Goal: Task Accomplishment & Management: Complete application form

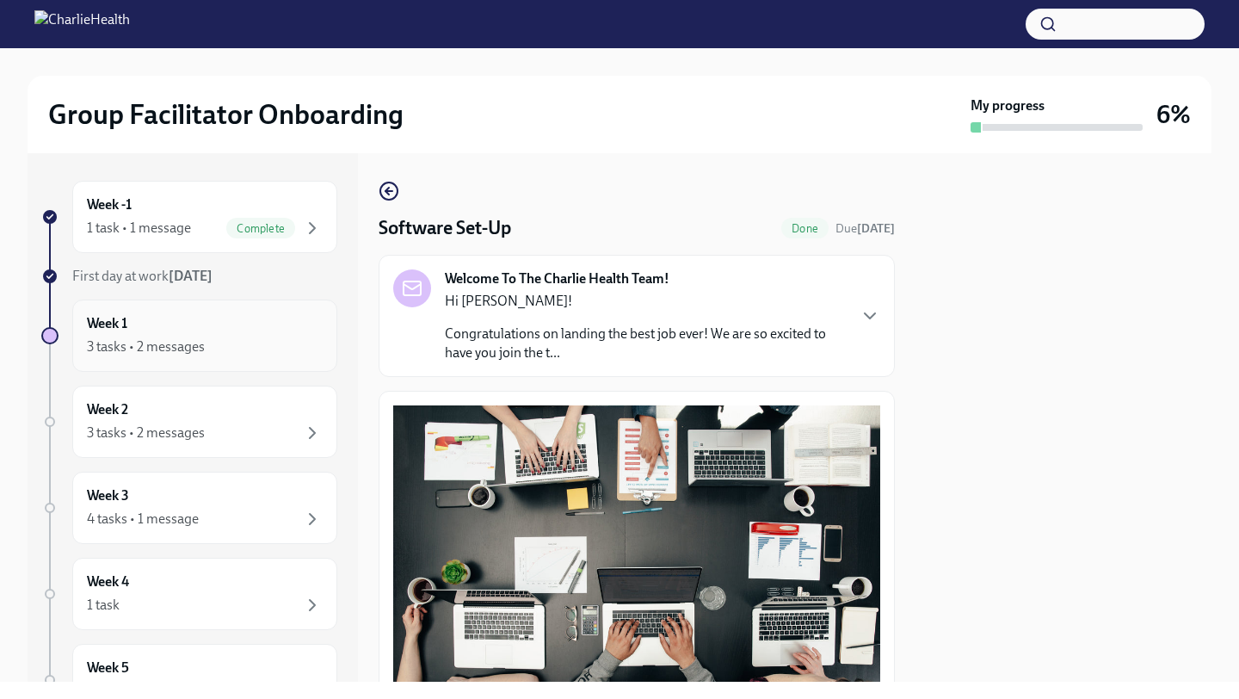
click at [218, 325] on div "Week 1 3 tasks • 2 messages" at bounding box center [205, 335] width 236 height 43
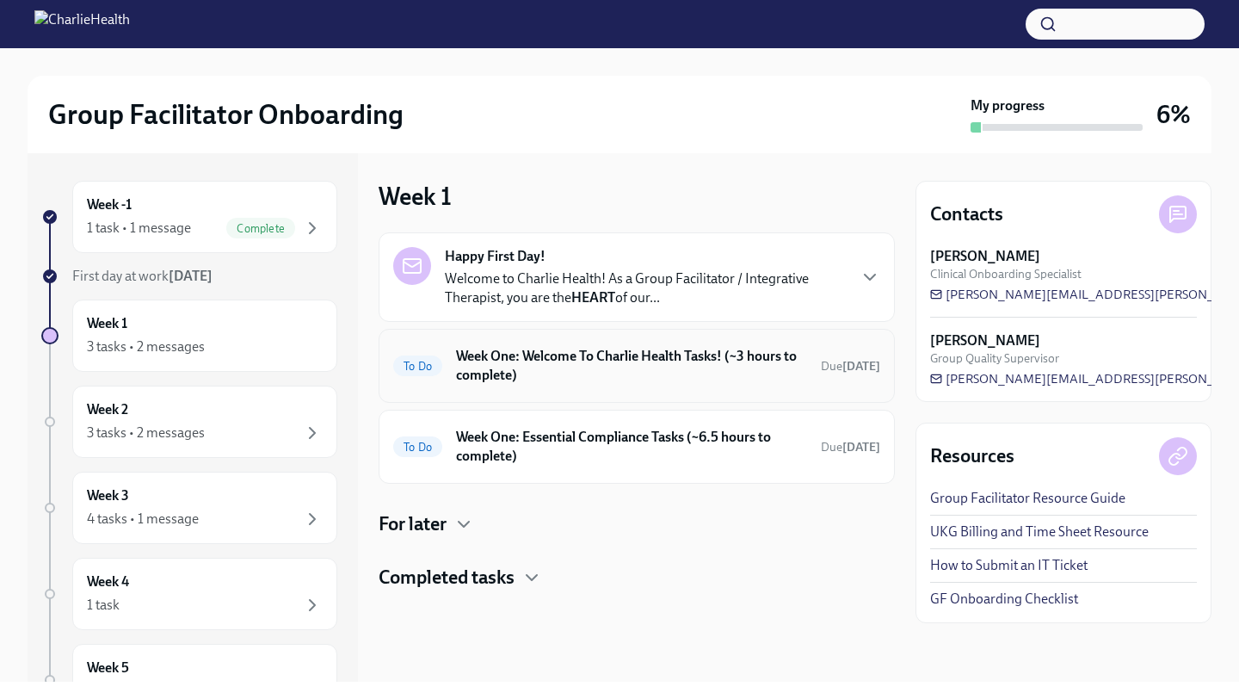
click at [483, 392] on div "To Do Week One: Welcome To Charlie Health Tasks! (~3 hours to complete) Due [DA…" at bounding box center [637, 366] width 516 height 74
click at [490, 373] on h6 "Week One: Welcome To Charlie Health Tasks! (~3 hours to complete)" at bounding box center [631, 366] width 351 height 38
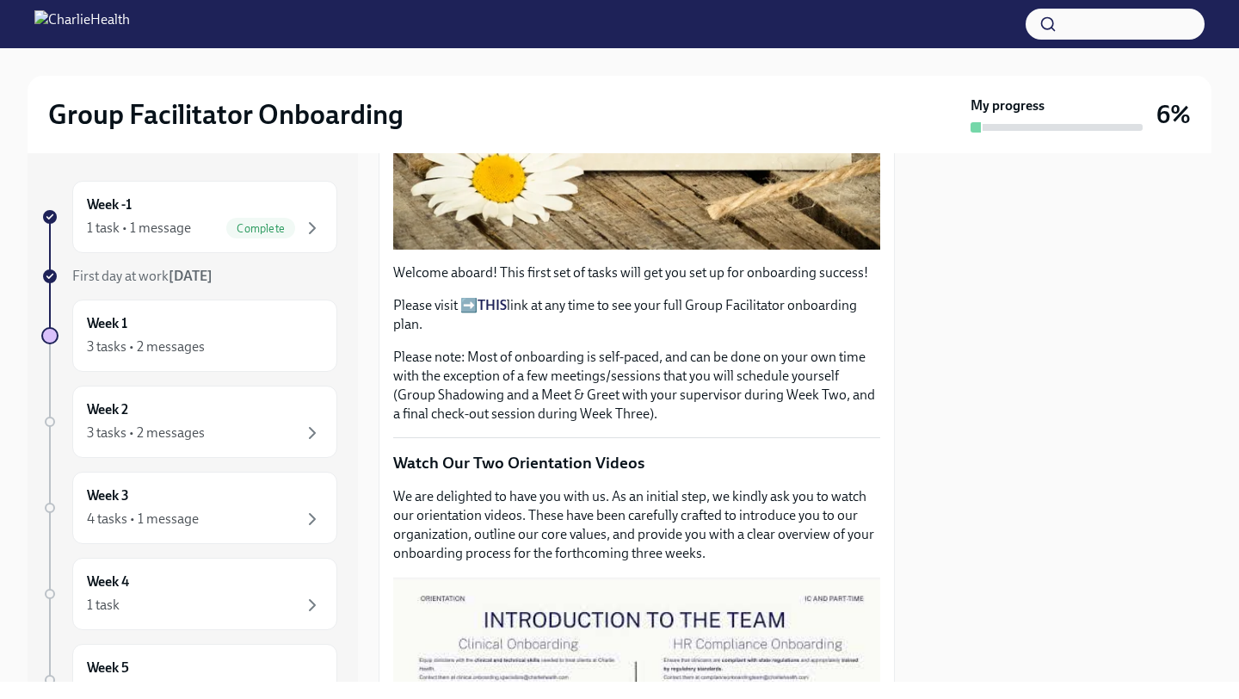
scroll to position [456, 0]
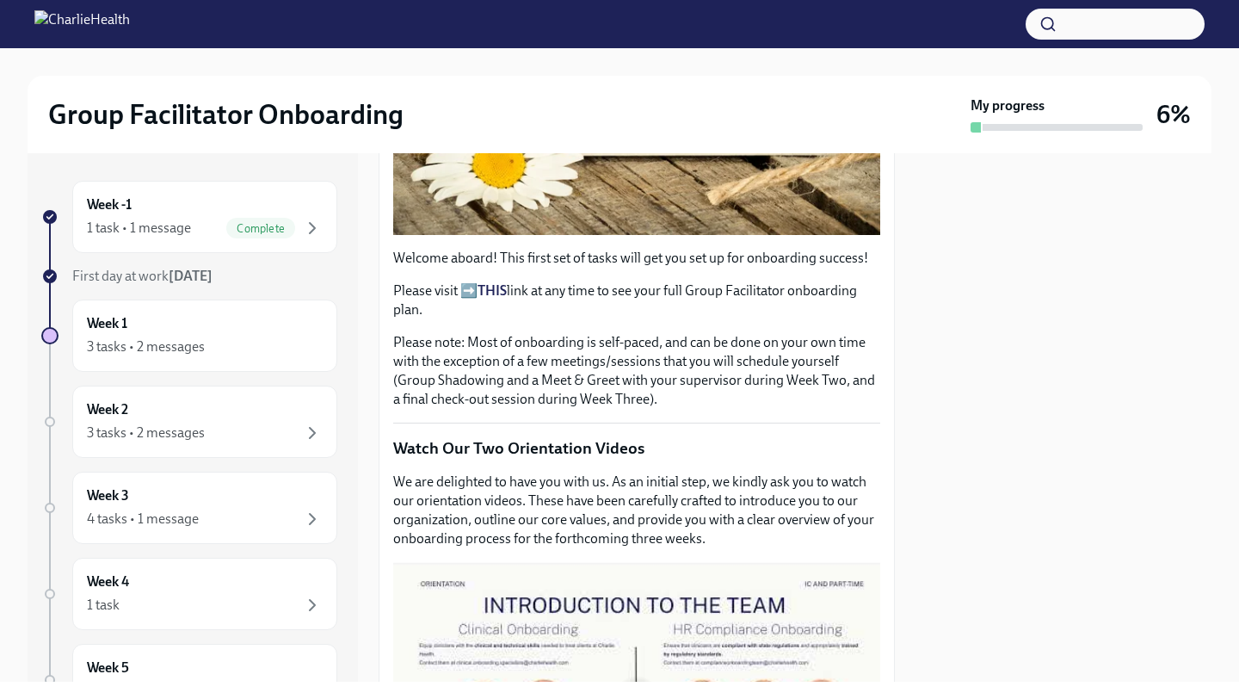
click at [483, 289] on strong "THIS" at bounding box center [492, 290] width 29 height 16
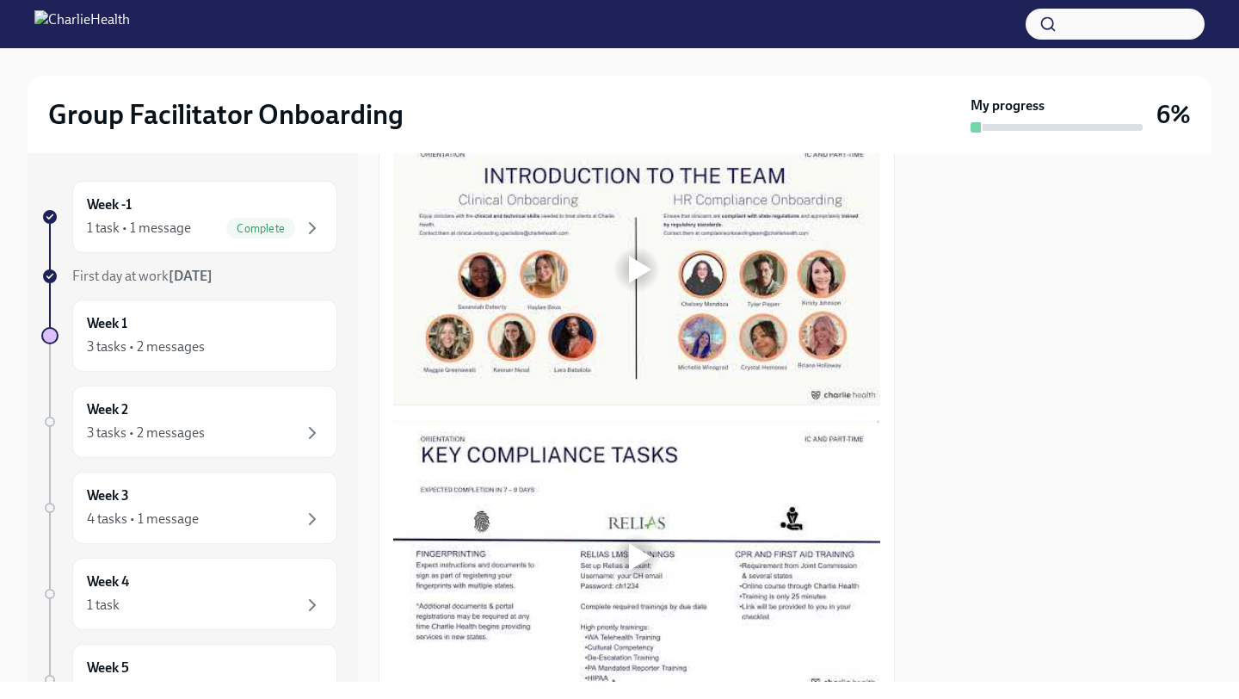
scroll to position [882, 0]
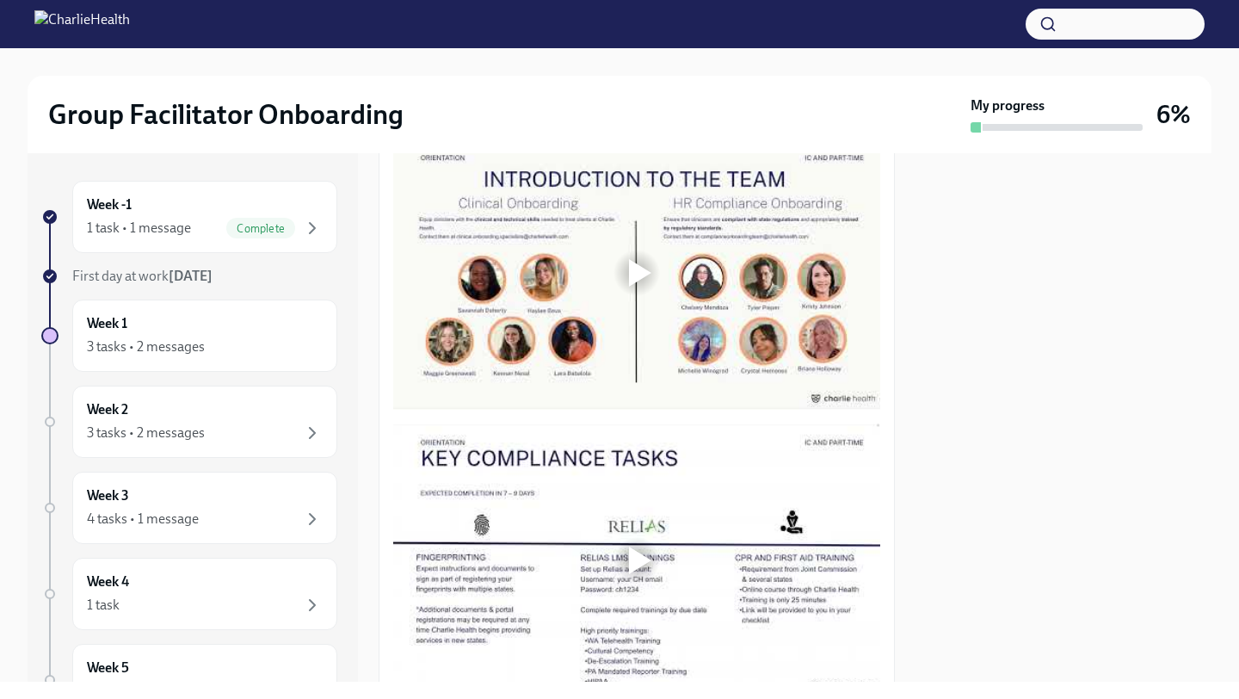
click at [607, 330] on div at bounding box center [636, 273] width 487 height 274
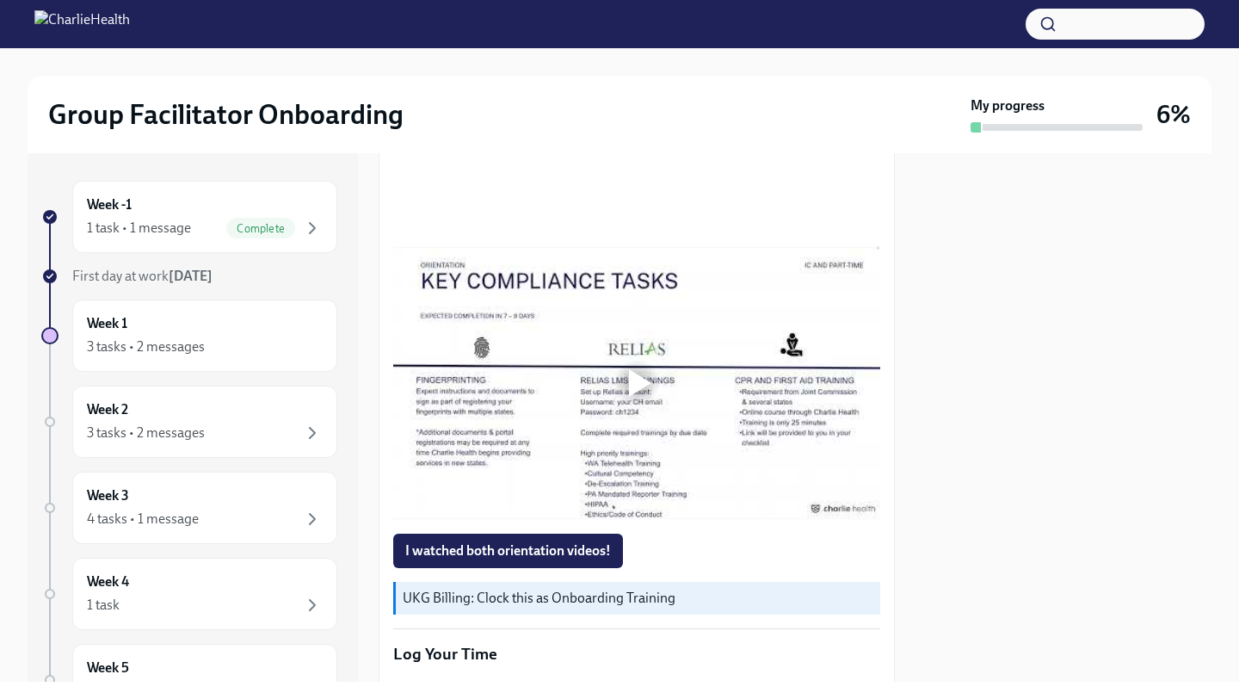
scroll to position [1084, 0]
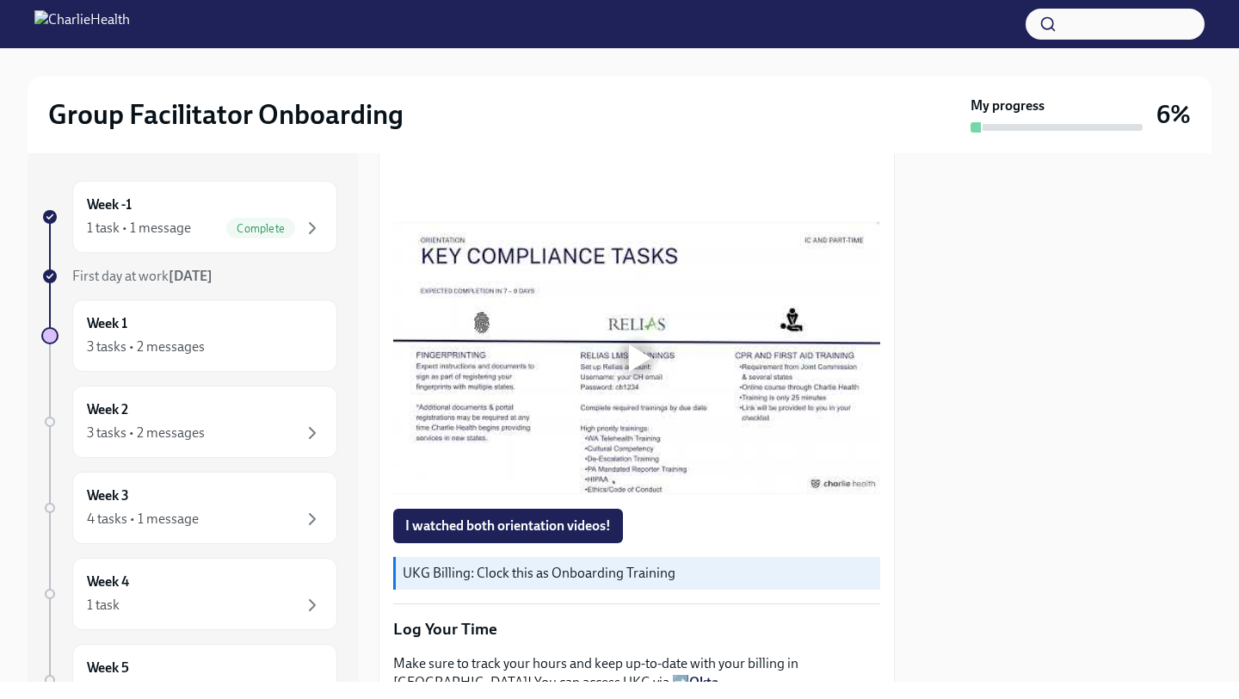
click at [532, 396] on div at bounding box center [636, 358] width 487 height 274
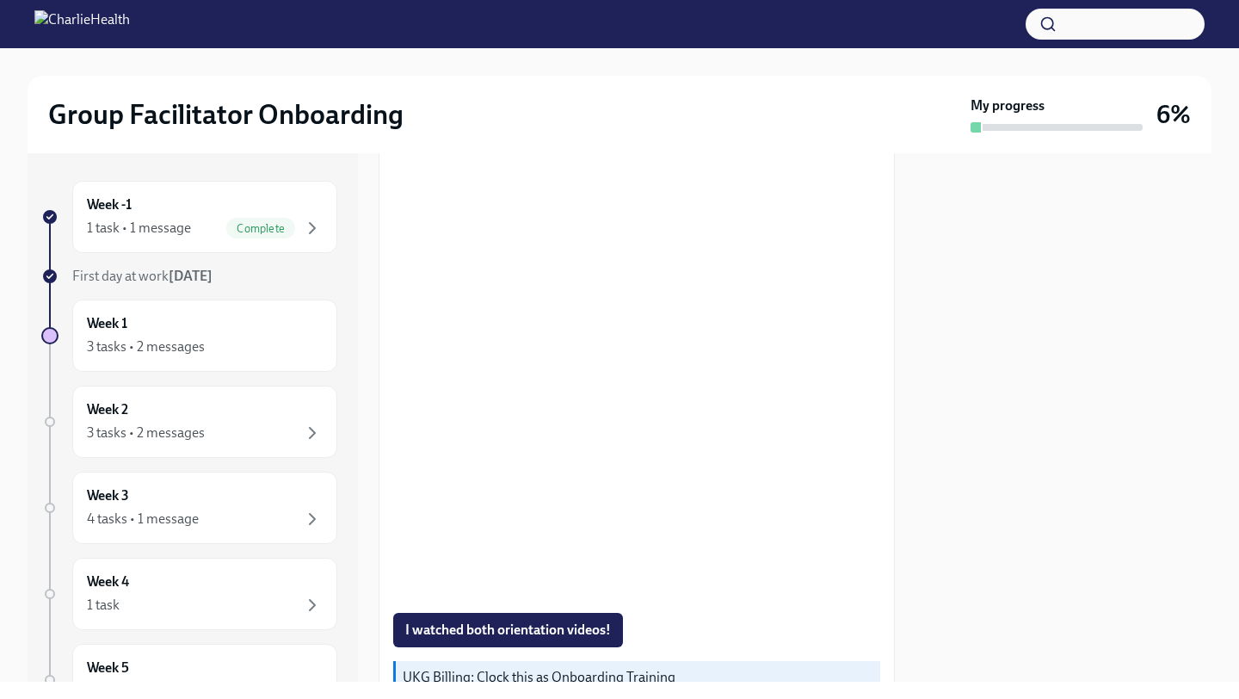
scroll to position [960, 0]
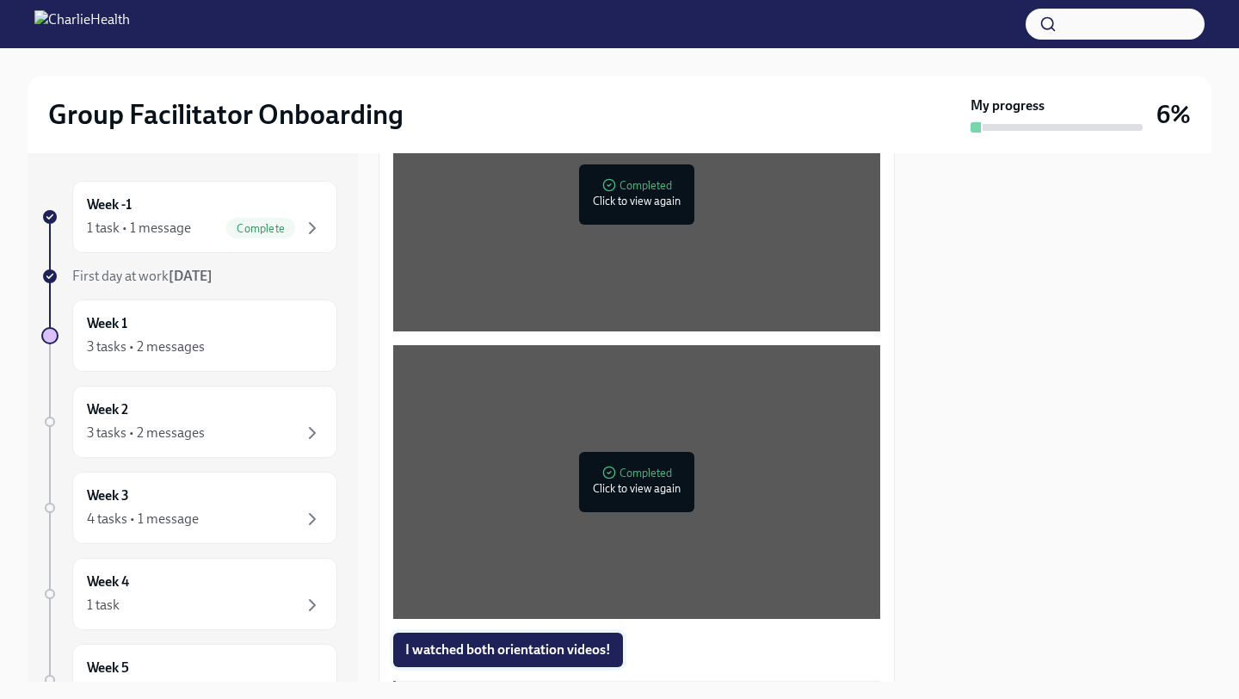
click at [416, 638] on button "I watched both orientation videos!" at bounding box center [508, 649] width 230 height 34
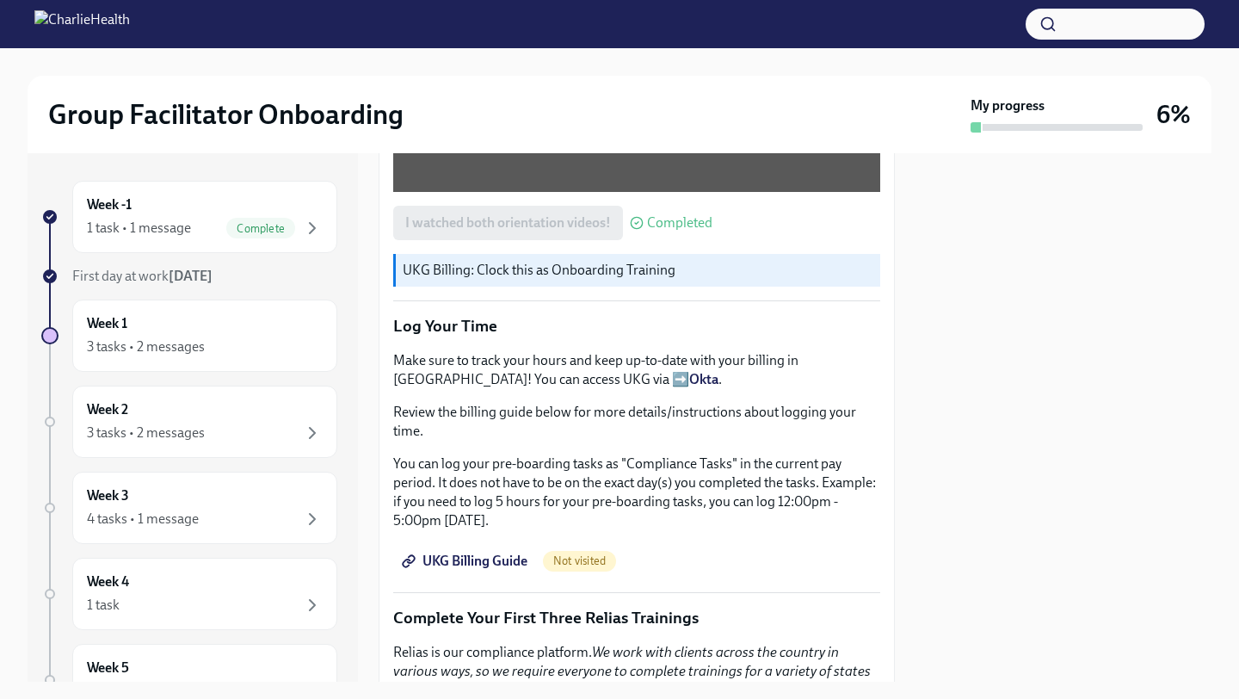
scroll to position [1396, 0]
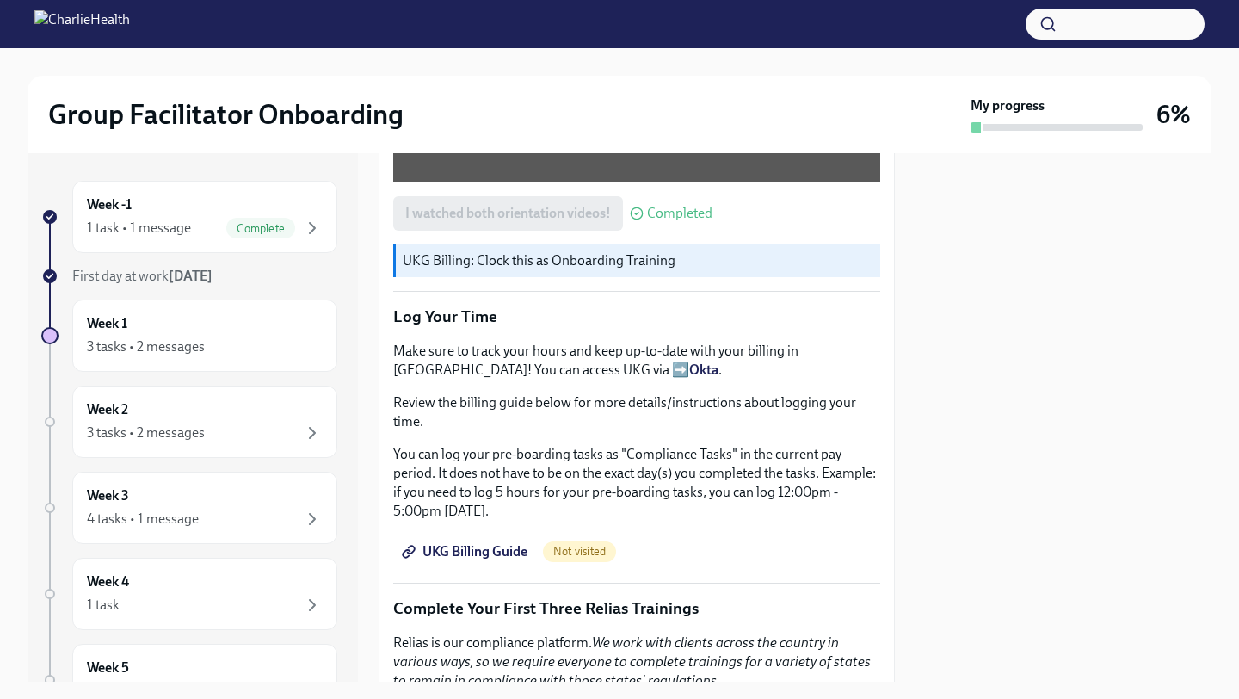
click at [689, 375] on strong "Okta" at bounding box center [703, 369] width 29 height 16
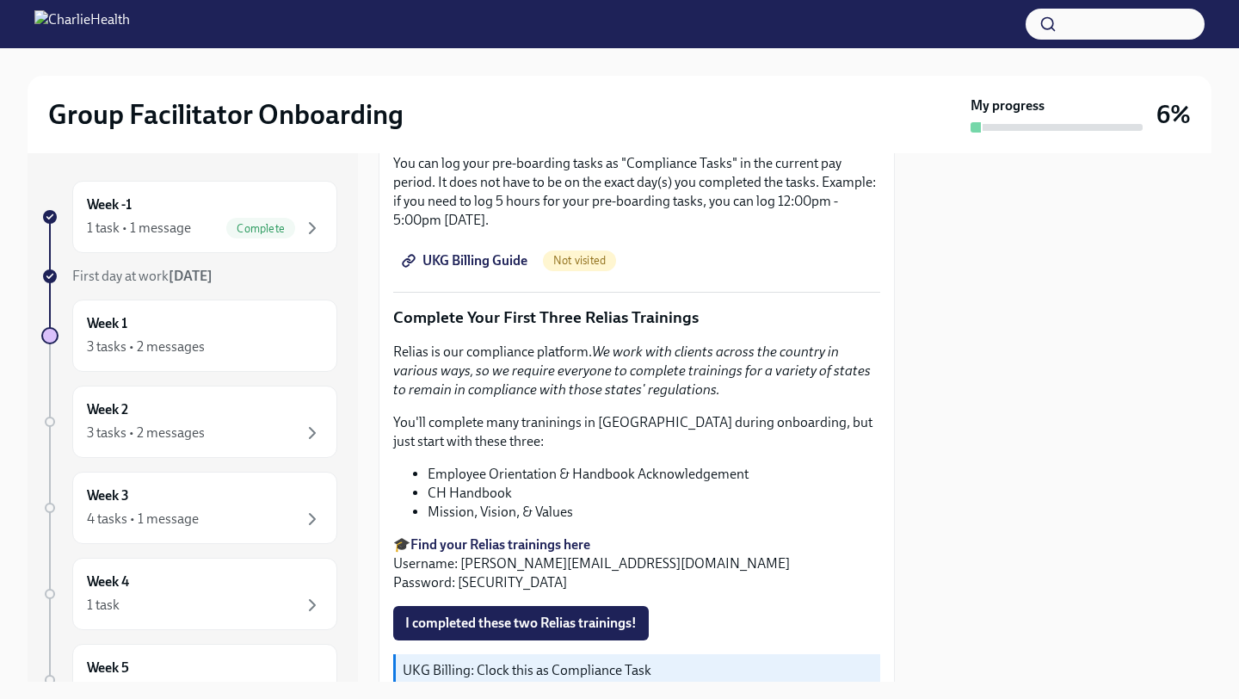
scroll to position [1692, 0]
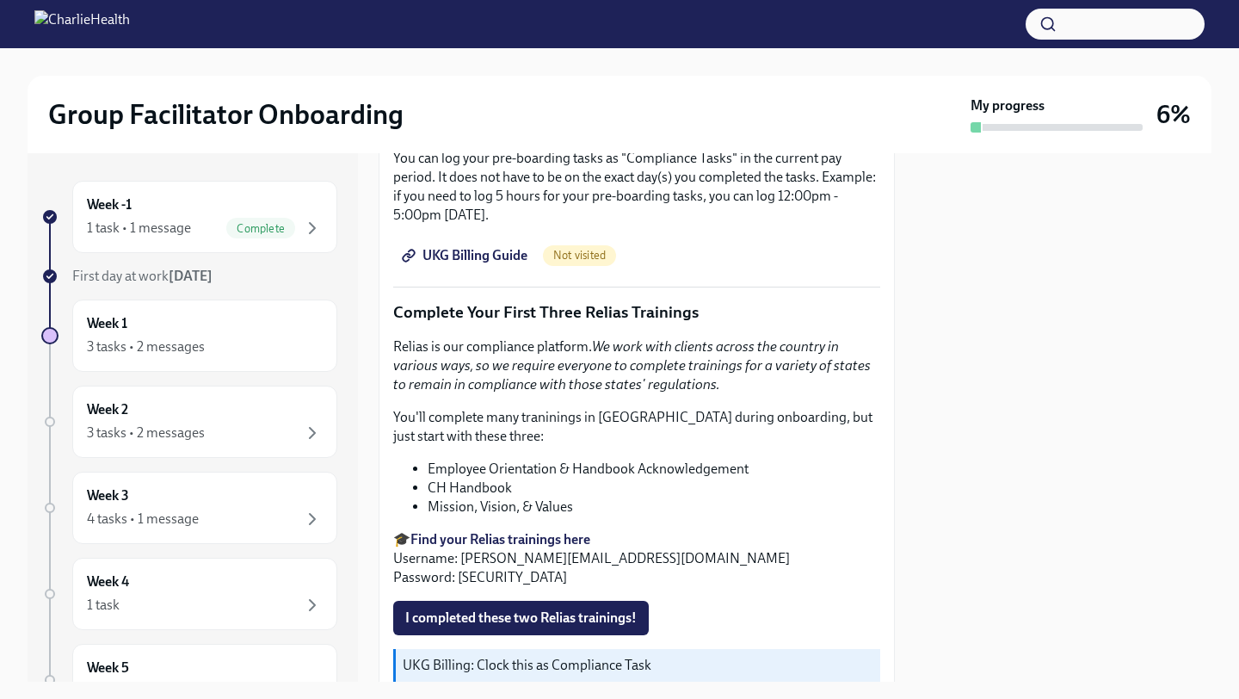
click at [458, 533] on strong "Find your Relias trainings here" at bounding box center [500, 539] width 180 height 16
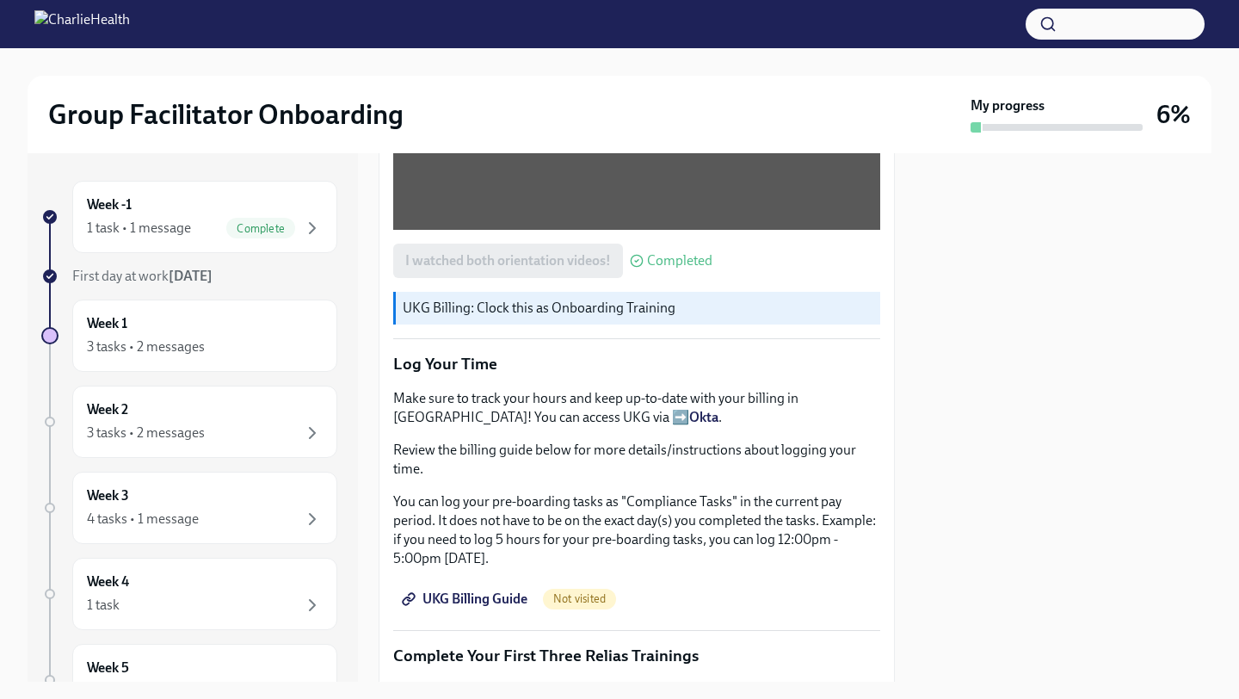
scroll to position [1374, 0]
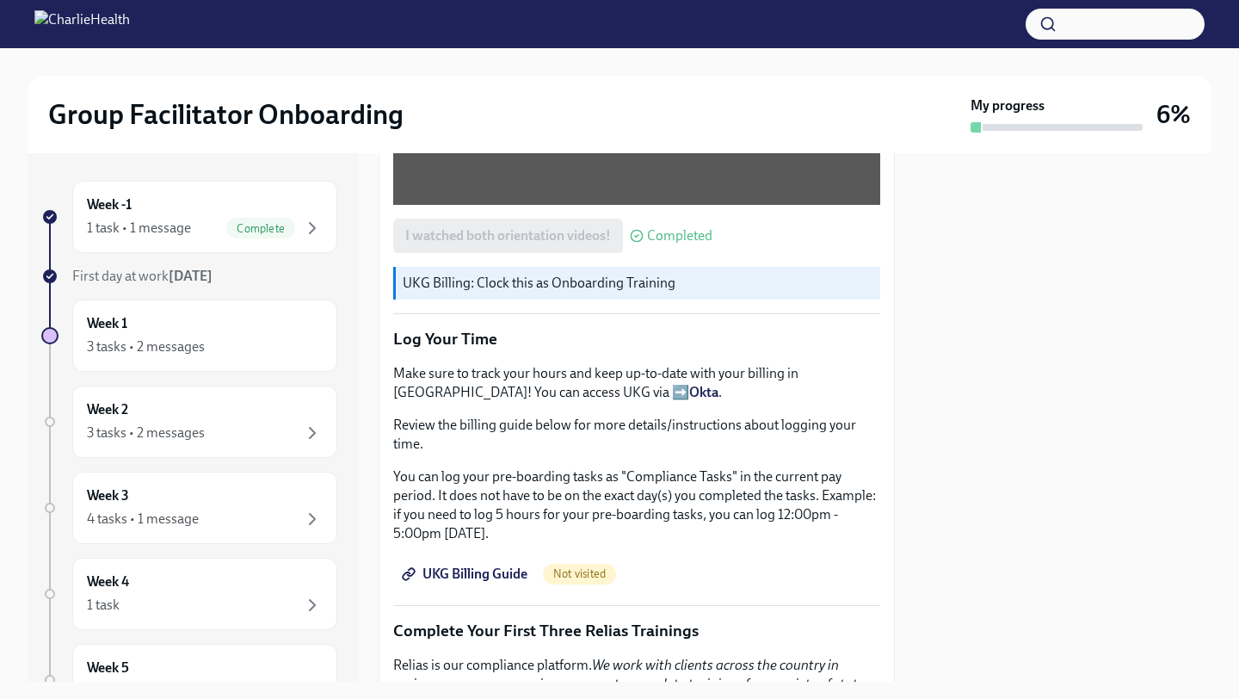
click at [477, 557] on link "UKG Billing Guide" at bounding box center [466, 574] width 146 height 34
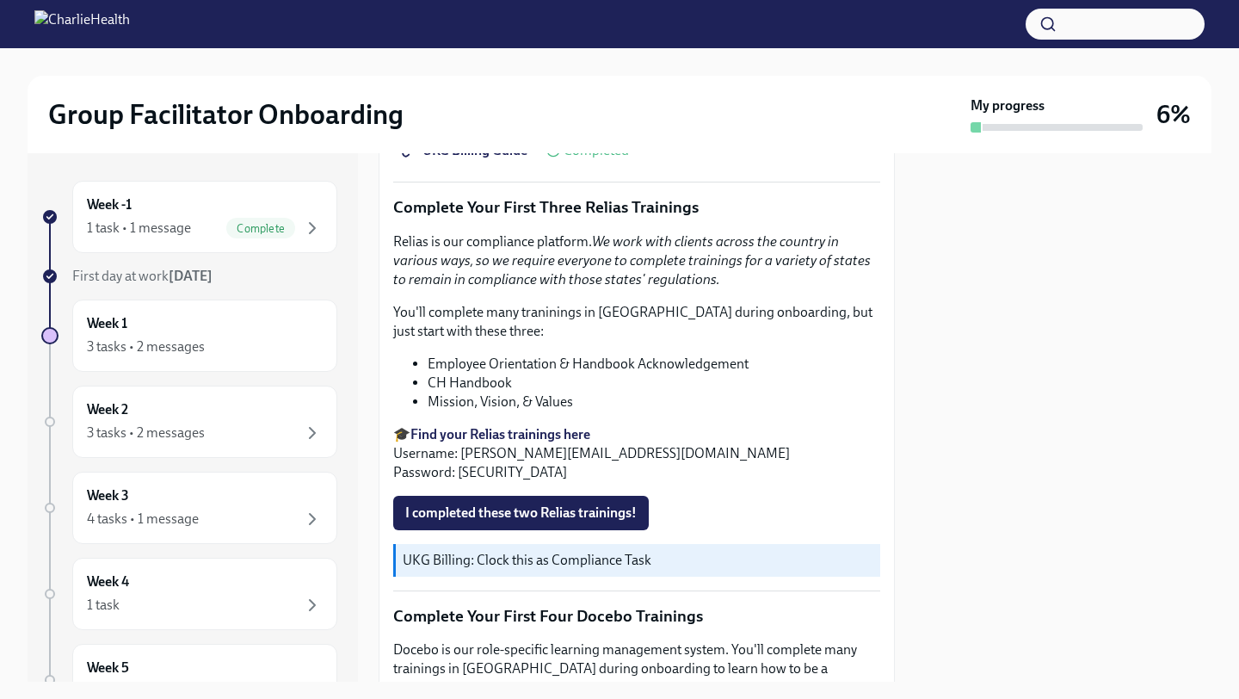
scroll to position [1871, 0]
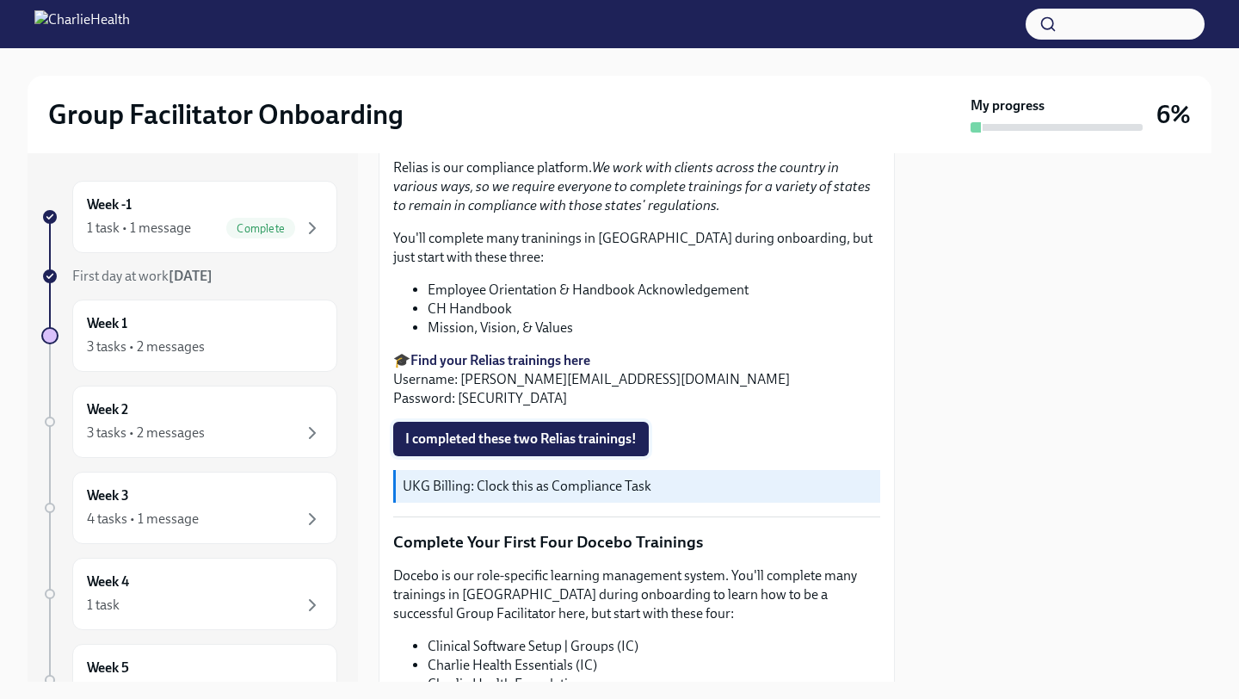
click at [453, 434] on span "I completed these two Relias trainings!" at bounding box center [520, 438] width 231 height 17
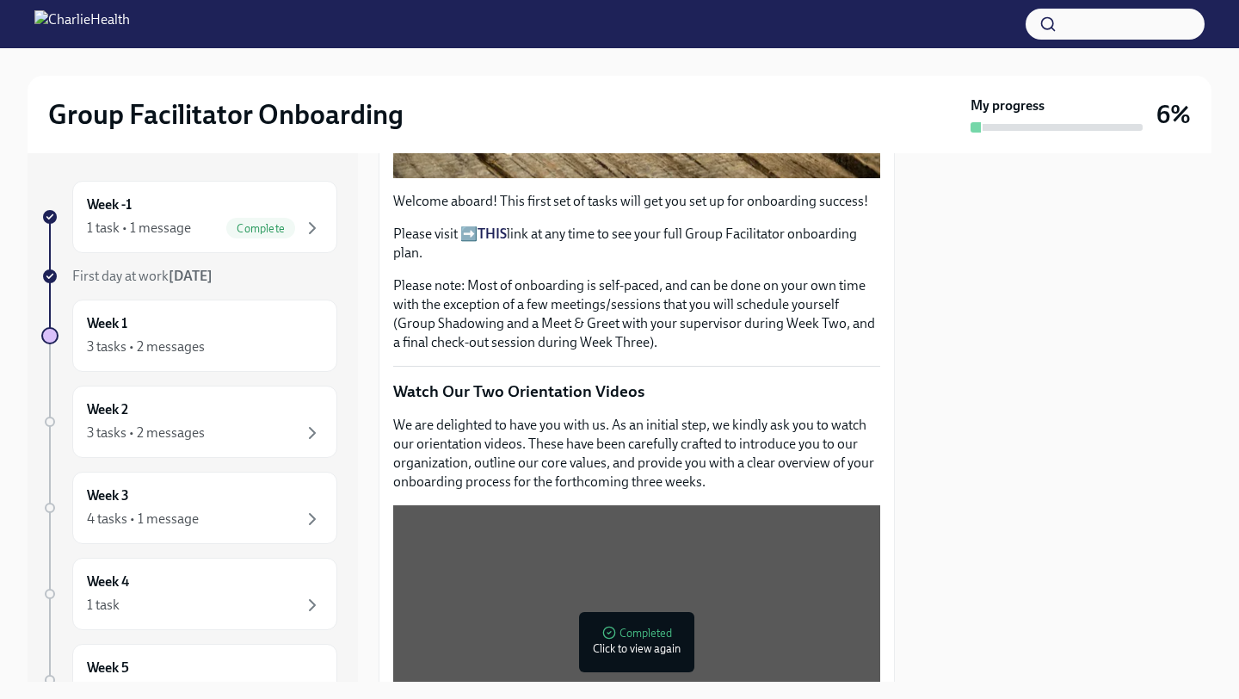
scroll to position [491, 0]
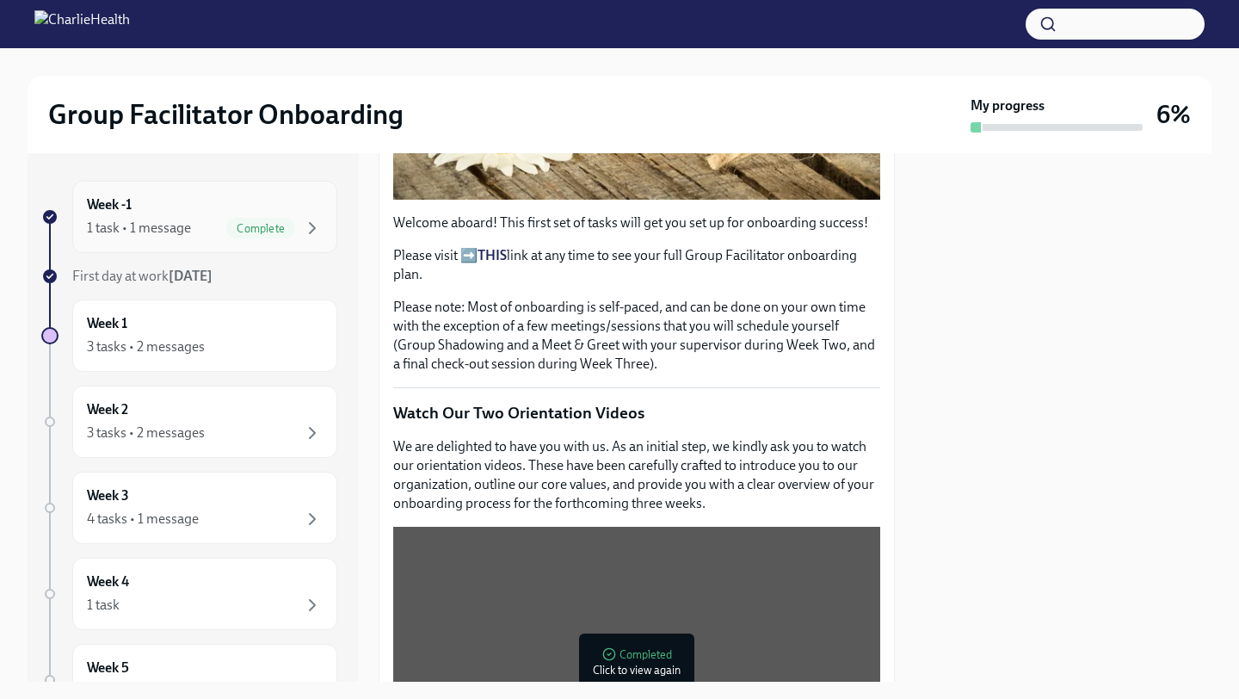
click at [277, 251] on div "Week -1 1 task • 1 message Complete" at bounding box center [204, 217] width 265 height 72
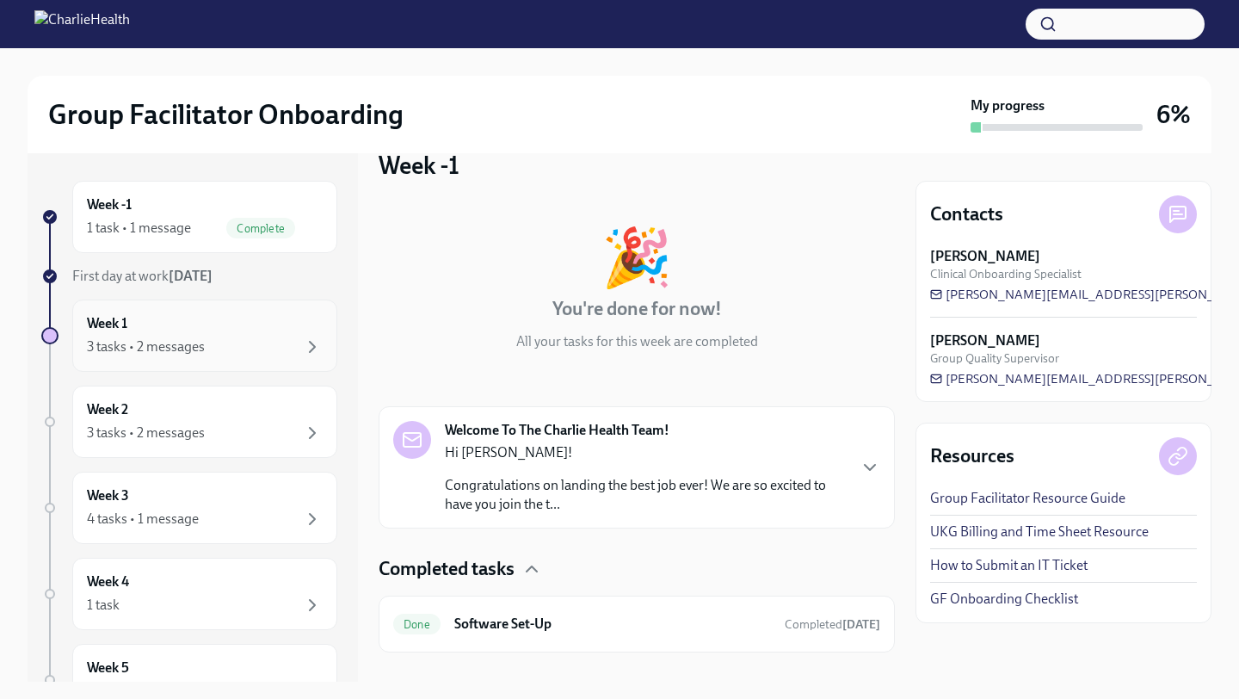
click at [193, 333] on div "Week 1 3 tasks • 2 messages" at bounding box center [205, 335] width 236 height 43
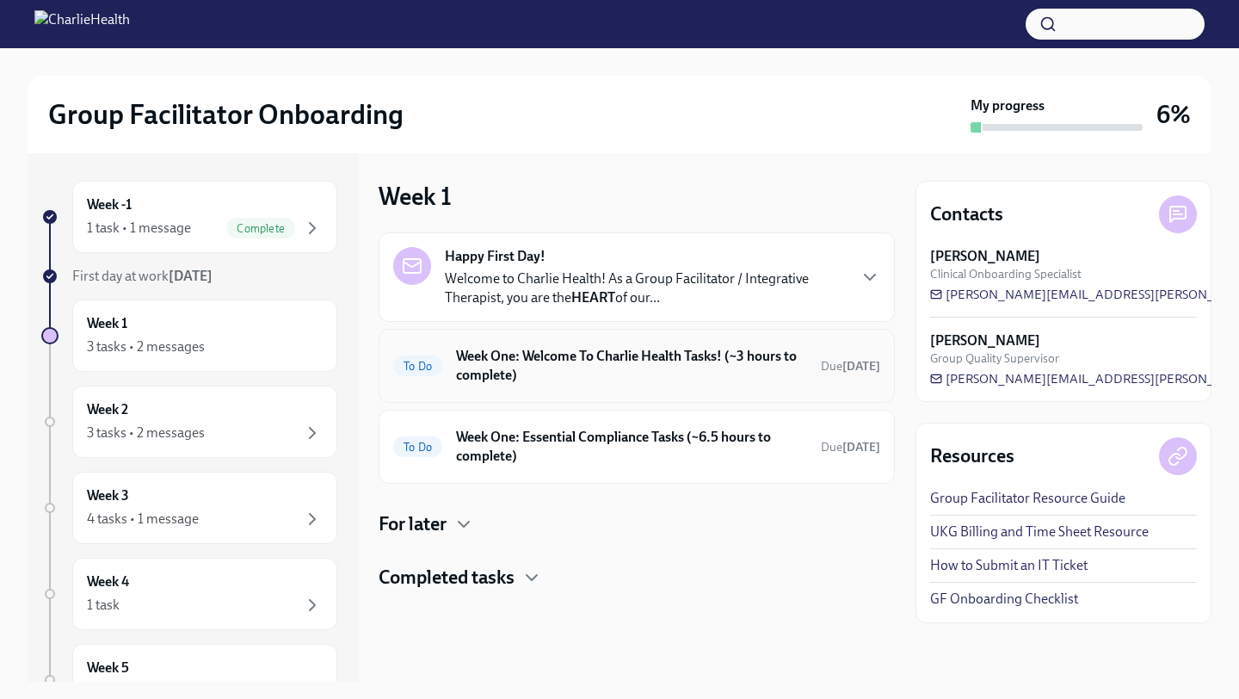
click at [431, 366] on span "To Do" at bounding box center [417, 366] width 49 height 13
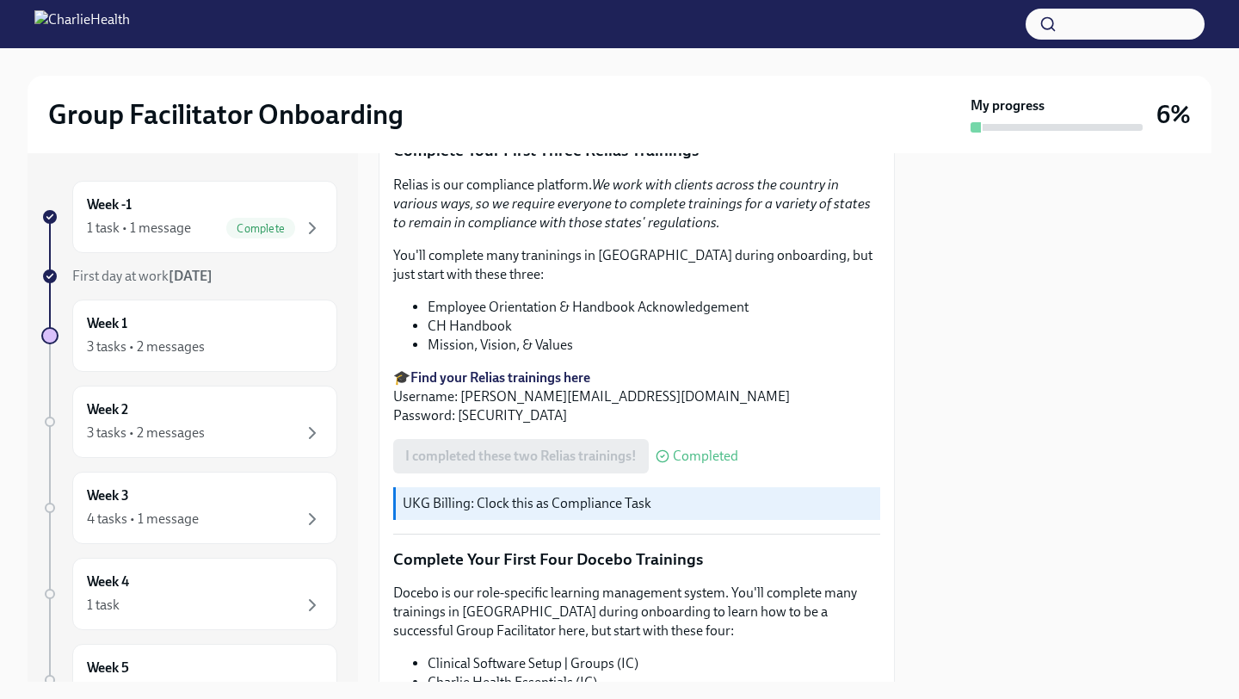
scroll to position [2185, 0]
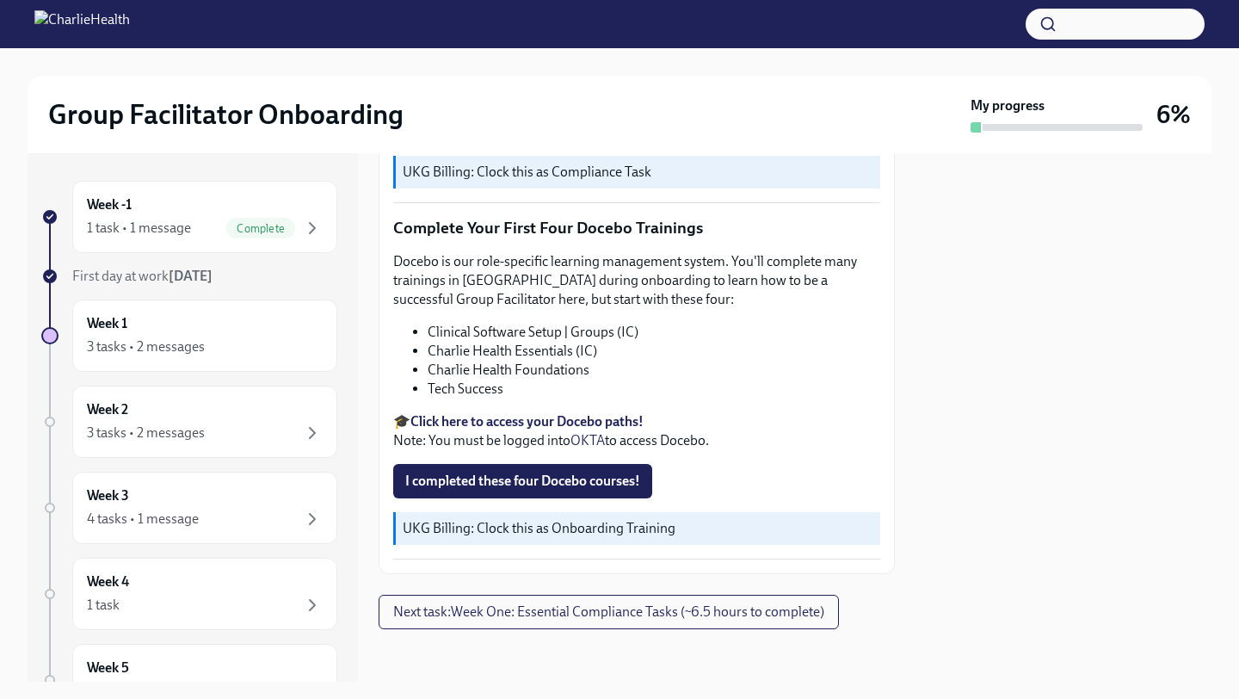
click at [486, 417] on strong "Click here to access your Docebo paths!" at bounding box center [526, 421] width 233 height 16
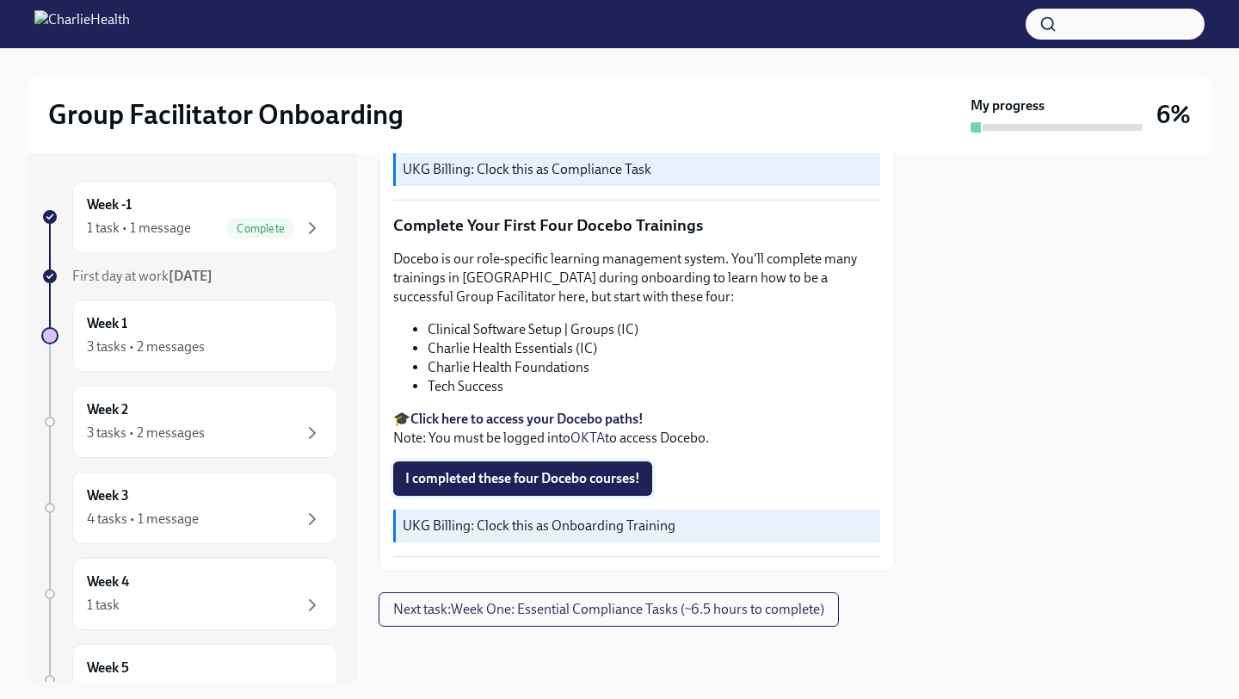
click at [489, 488] on button "I completed these four Docebo courses!" at bounding box center [522, 478] width 259 height 34
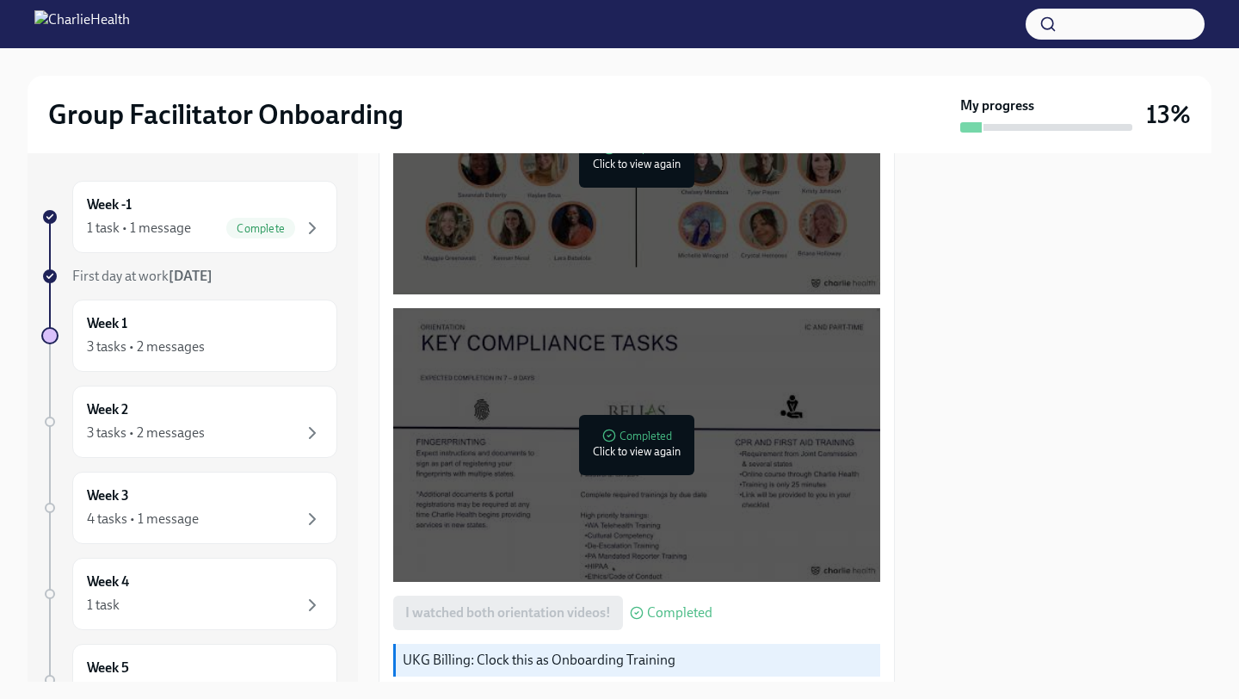
scroll to position [854, 0]
